Goal: Transaction & Acquisition: Purchase product/service

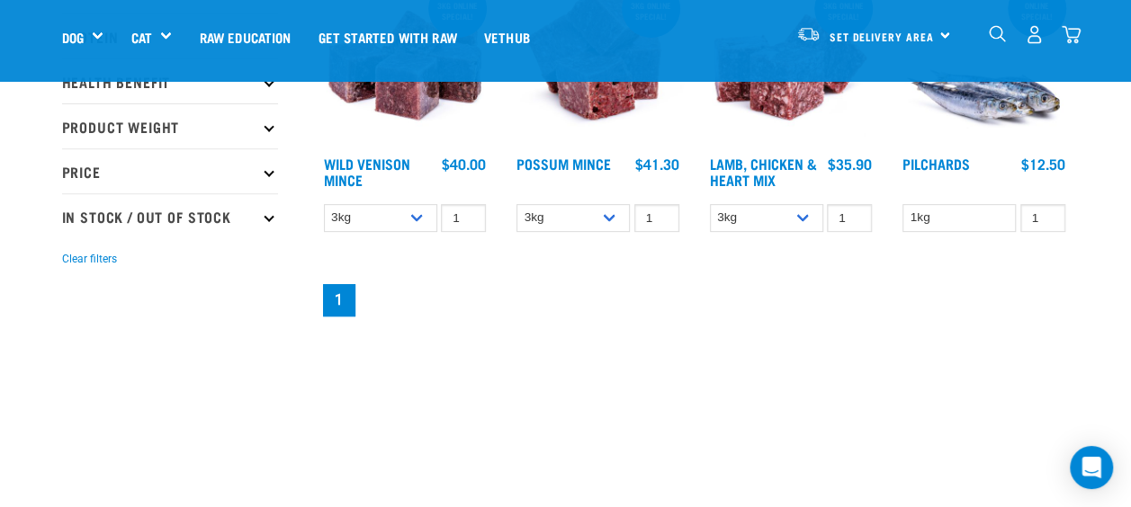
scroll to position [294, 0]
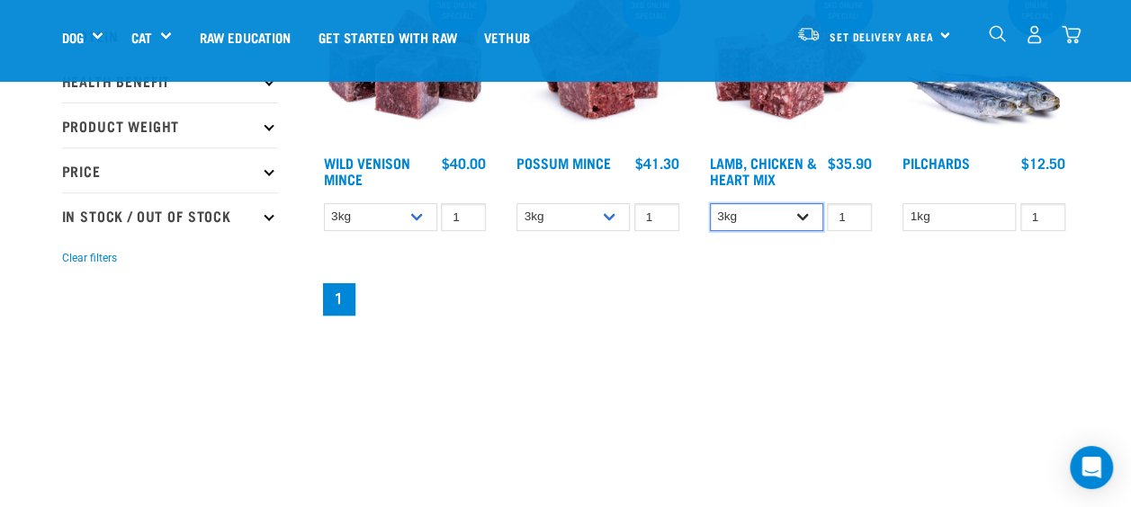
click at [801, 210] on select "3kg 1kg" at bounding box center [766, 217] width 113 height 28
click at [613, 219] on select "3kg 1kg" at bounding box center [572, 217] width 113 height 28
click at [514, 299] on nav "1" at bounding box center [694, 300] width 750 height 40
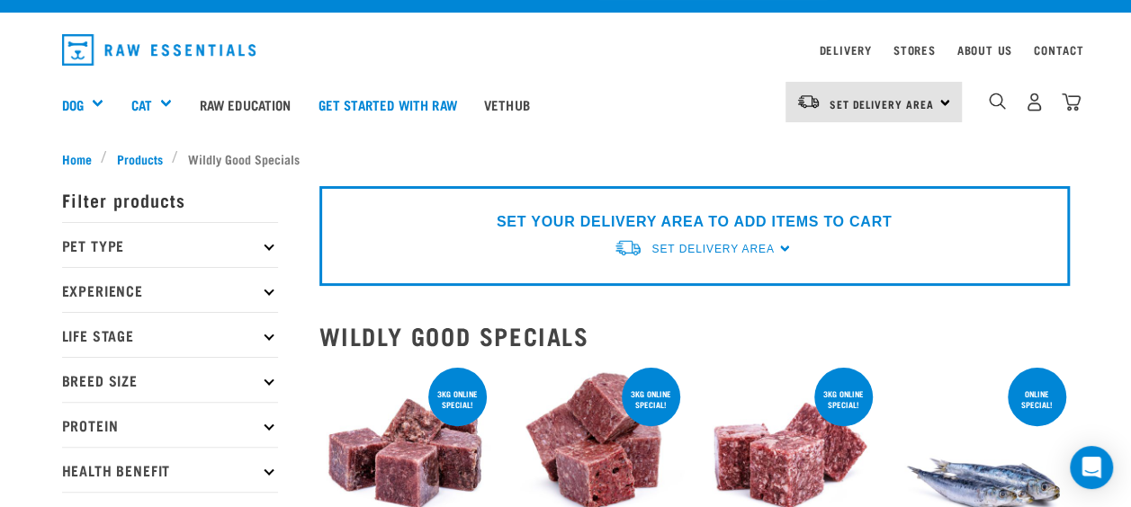
scroll to position [0, 0]
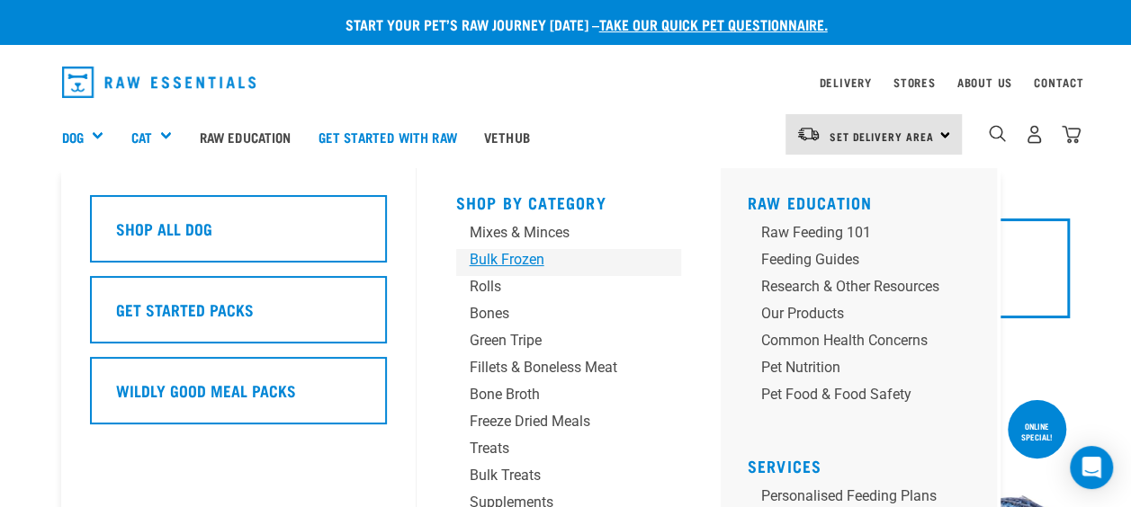
click at [512, 259] on div "Bulk Frozen" at bounding box center [554, 260] width 168 height 22
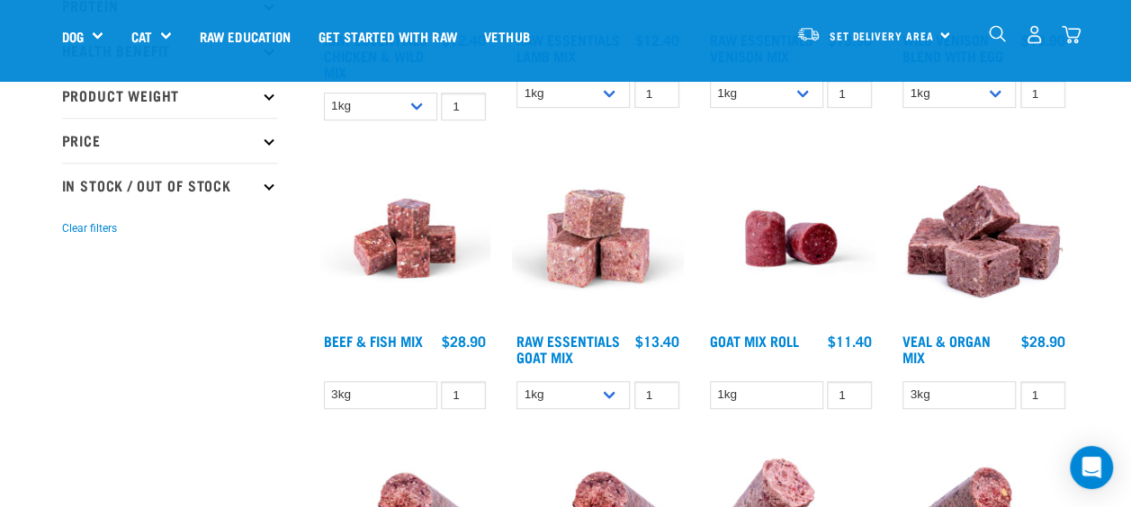
scroll to position [434, 0]
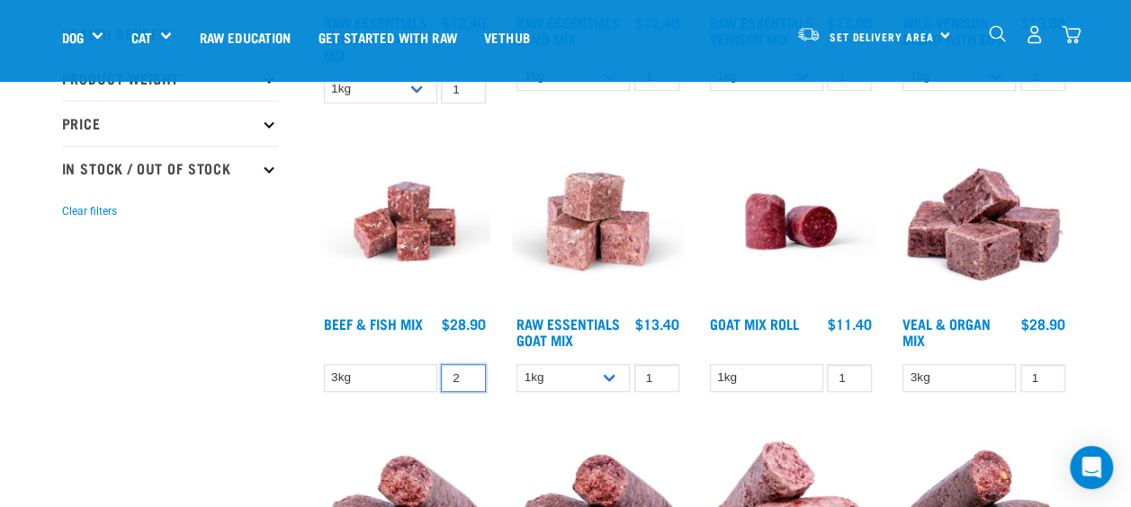
click at [468, 373] on input "2" at bounding box center [463, 378] width 45 height 28
type input "3"
click at [468, 373] on input "3" at bounding box center [463, 378] width 45 height 28
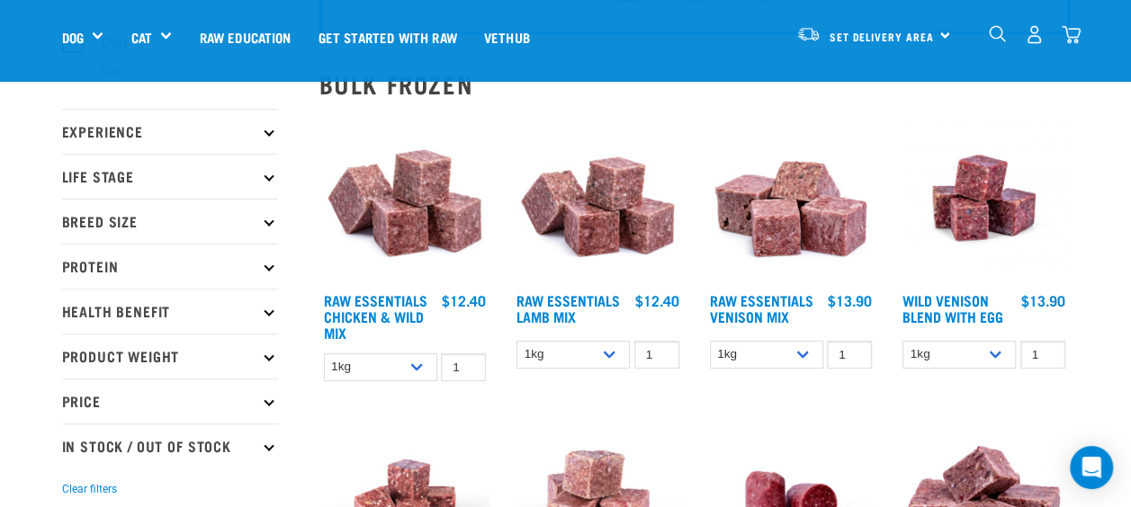
scroll to position [156, 0]
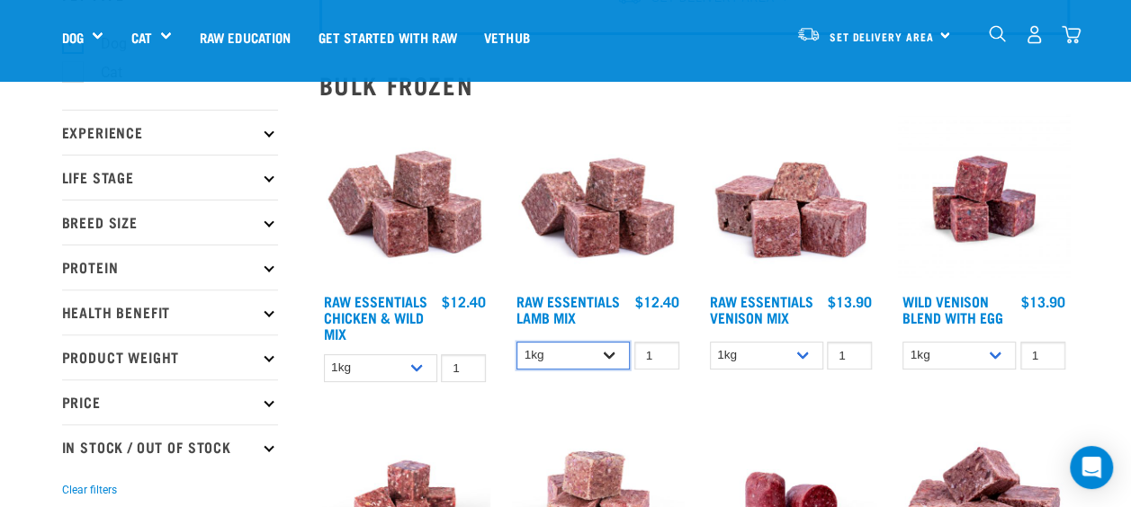
click at [617, 352] on select "1kg 3kg Bulk (10kg)" at bounding box center [572, 356] width 113 height 28
click at [516, 342] on select "1kg 3kg Bulk (10kg)" at bounding box center [572, 356] width 113 height 28
click at [614, 353] on select "1kg 3kg Bulk (10kg)" at bounding box center [572, 356] width 113 height 28
select select "341961"
click at [516, 342] on select "1kg 3kg Bulk (10kg)" at bounding box center [572, 356] width 113 height 28
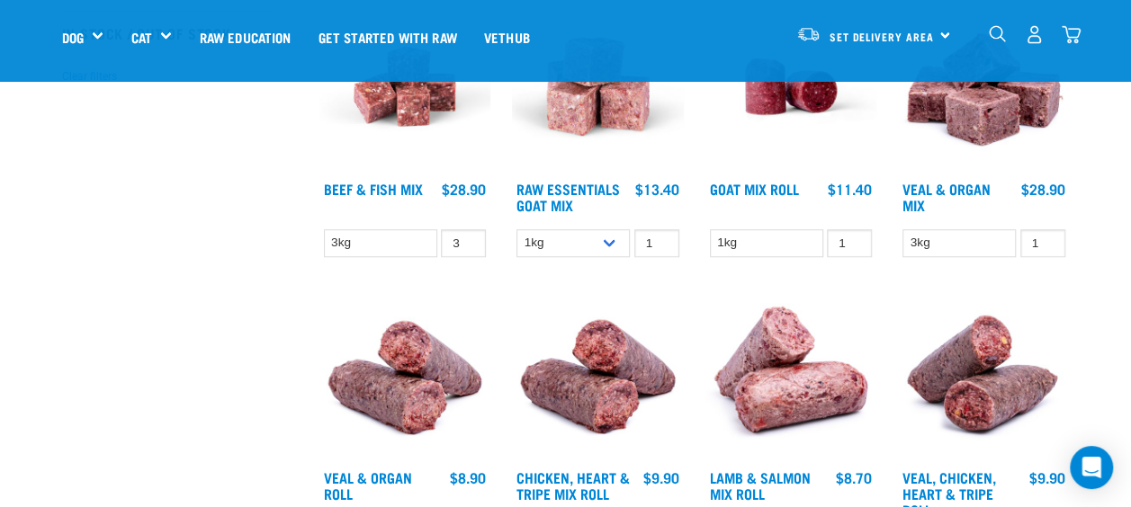
scroll to position [584, 0]
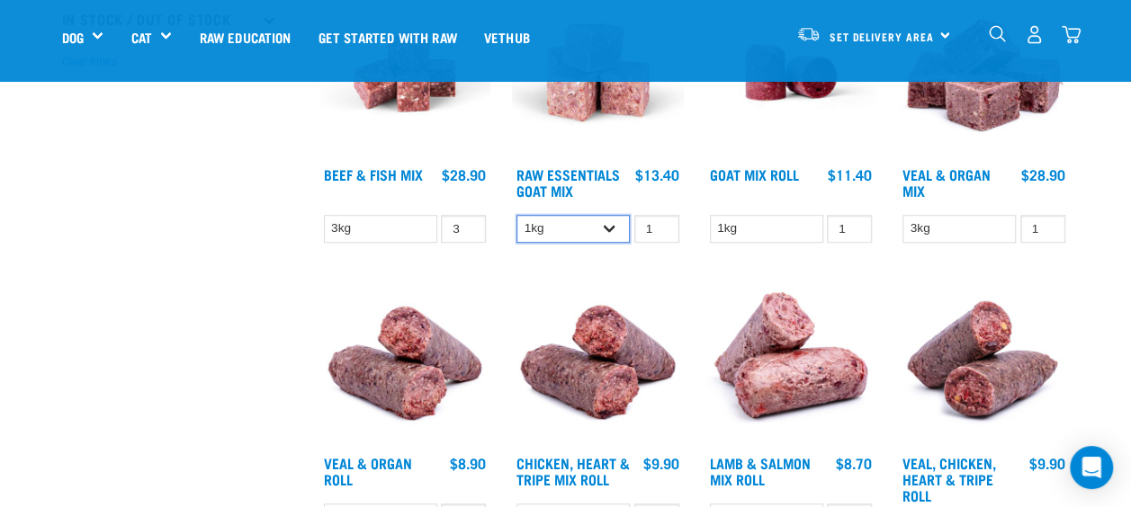
click at [607, 221] on select "1kg 3kg Bulk (10kg)" at bounding box center [572, 229] width 113 height 28
click at [516, 215] on select "1kg 3kg Bulk (10kg)" at bounding box center [572, 229] width 113 height 28
click at [610, 236] on select "1kg 3kg Bulk (10kg)" at bounding box center [572, 229] width 113 height 28
select select "337219"
click at [516, 215] on select "1kg 3kg Bulk (10kg)" at bounding box center [572, 229] width 113 height 28
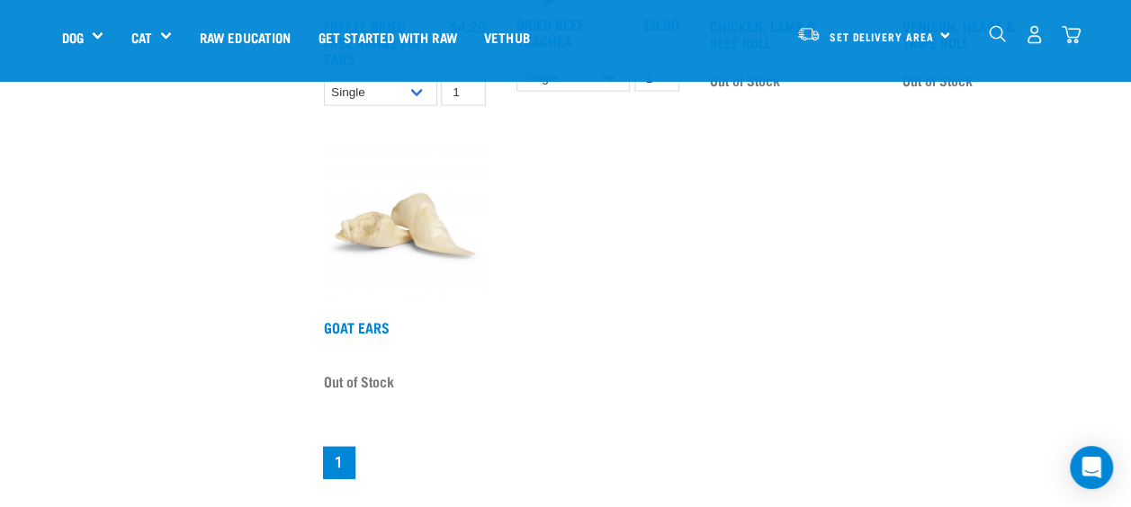
scroll to position [2199, 0]
